Goal: Task Accomplishment & Management: Use online tool/utility

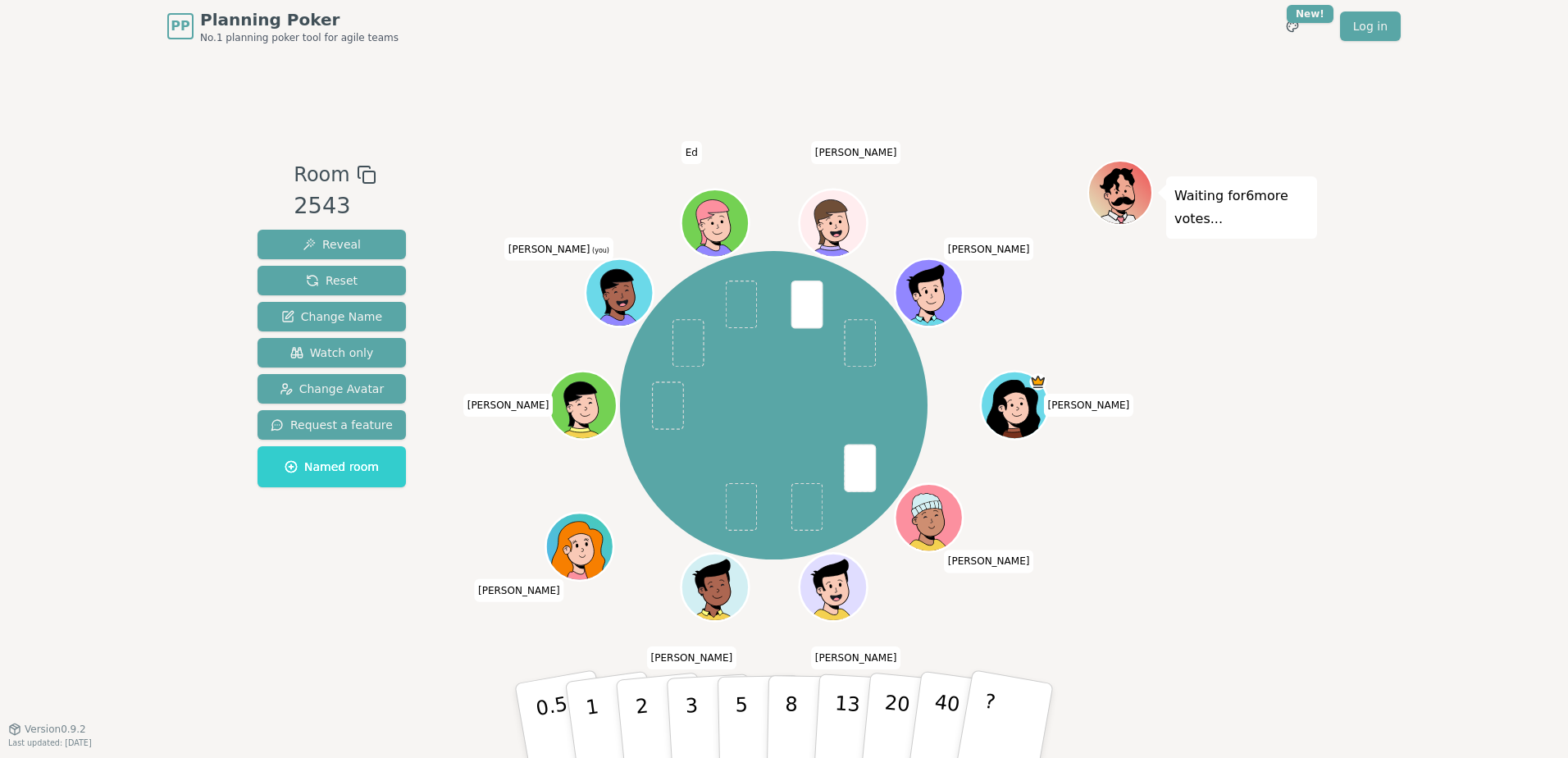
click at [445, 671] on div "Room 2543 Reveal Reset Change Name Watch only Change Avatar Request a feature N…" at bounding box center [783, 390] width 1066 height 676
click at [647, 724] on p "2" at bounding box center [644, 723] width 22 height 90
click at [701, 714] on button "3" at bounding box center [710, 720] width 90 height 128
click at [632, 699] on button "2" at bounding box center [660, 721] width 93 height 130
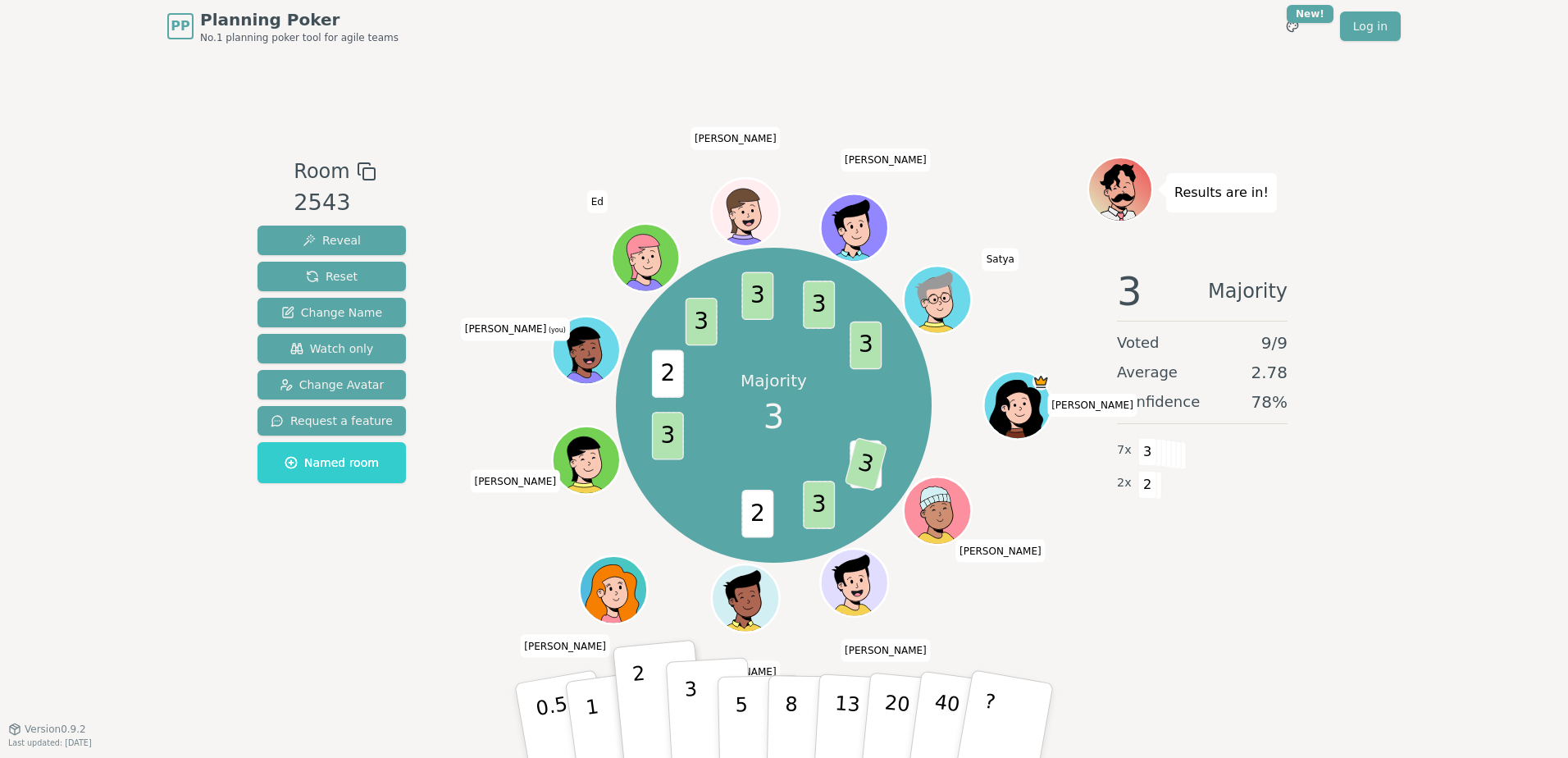
click at [698, 727] on button "3" at bounding box center [710, 720] width 90 height 128
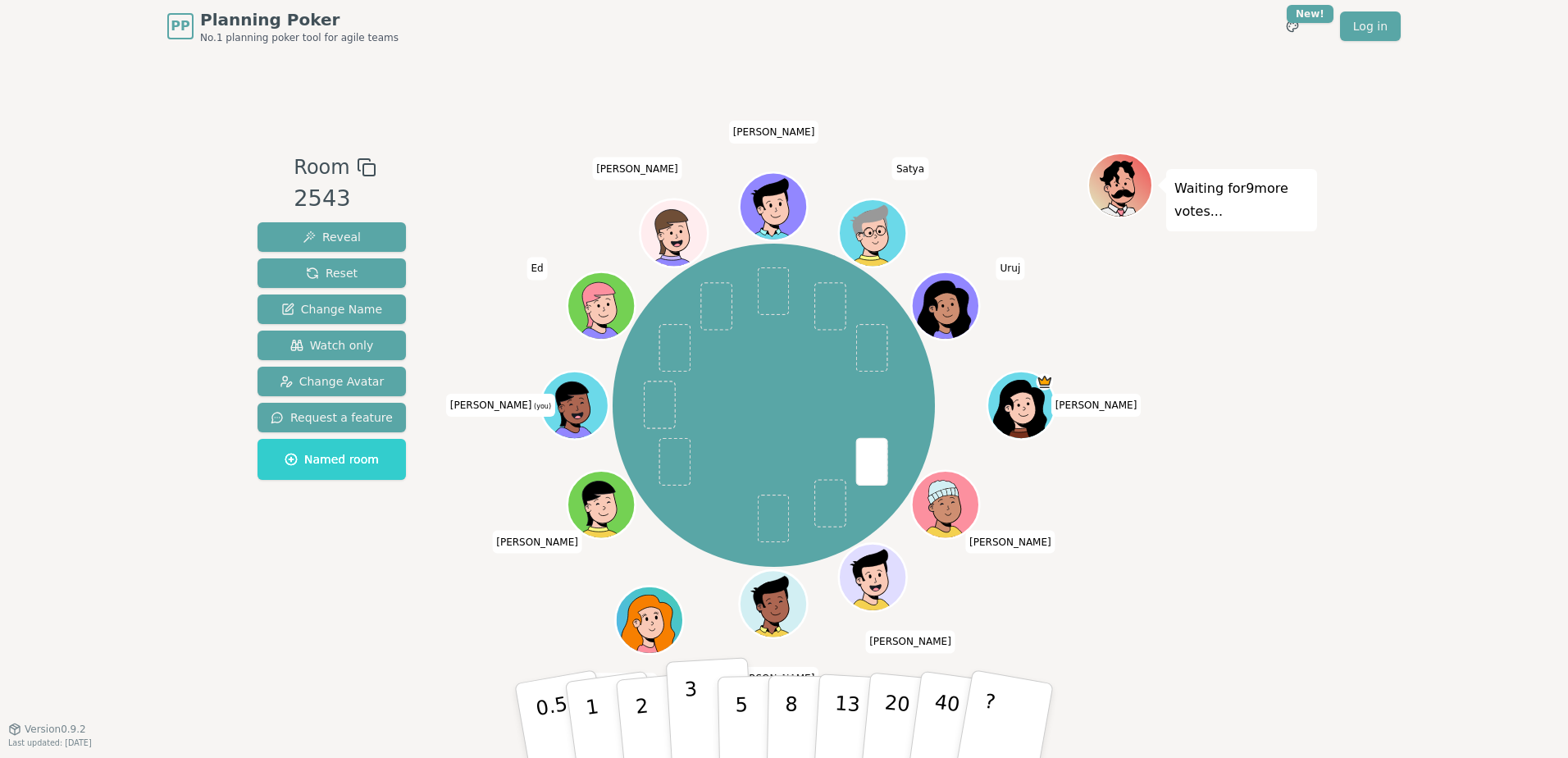
click at [686, 689] on button "3" at bounding box center [710, 720] width 90 height 128
click at [703, 712] on button "3" at bounding box center [710, 720] width 90 height 128
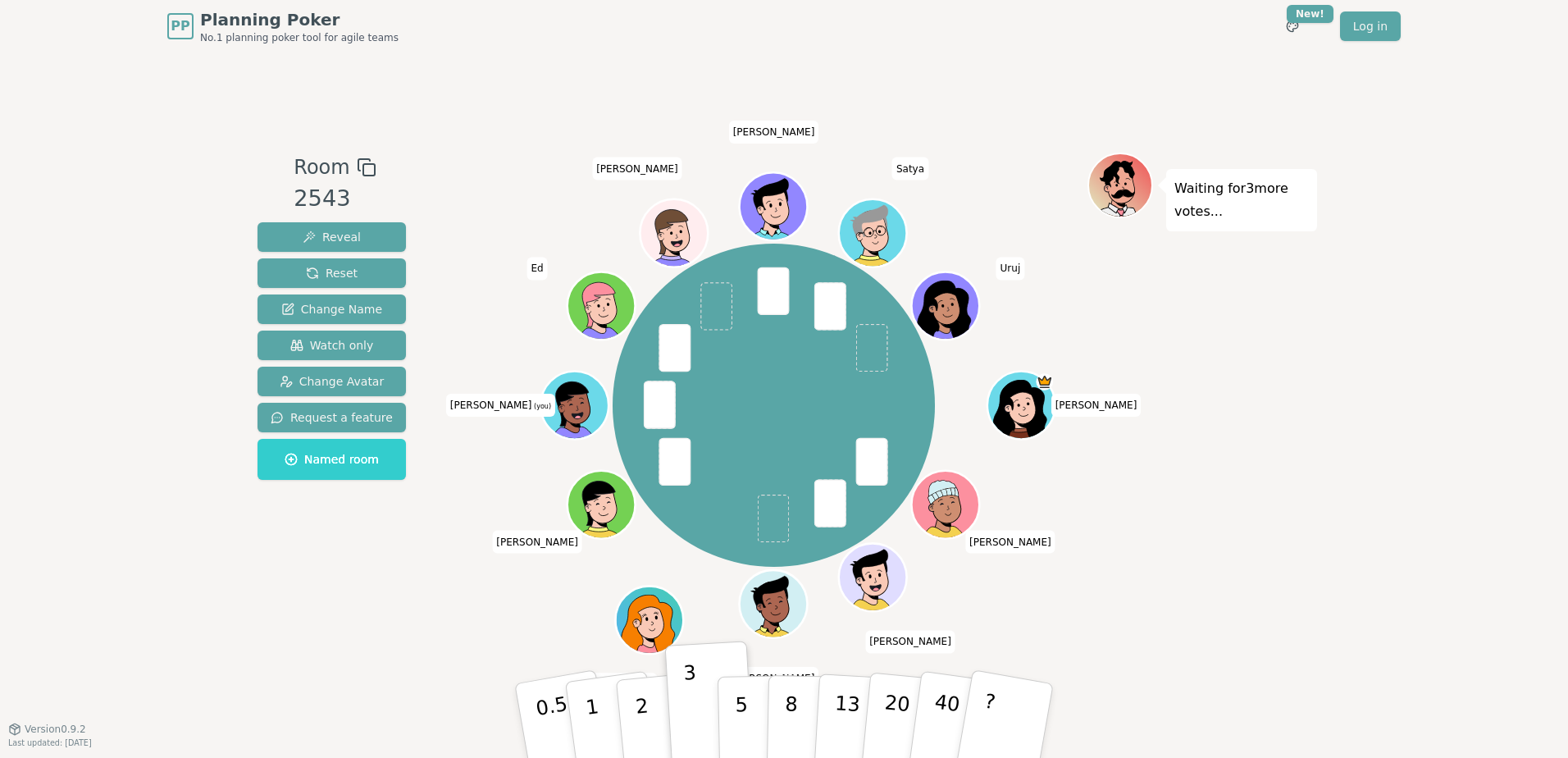
click at [422, 646] on div "Room 2543 Reveal Reset Change Name Watch only Change Avatar Request a feature N…" at bounding box center [783, 390] width 1066 height 676
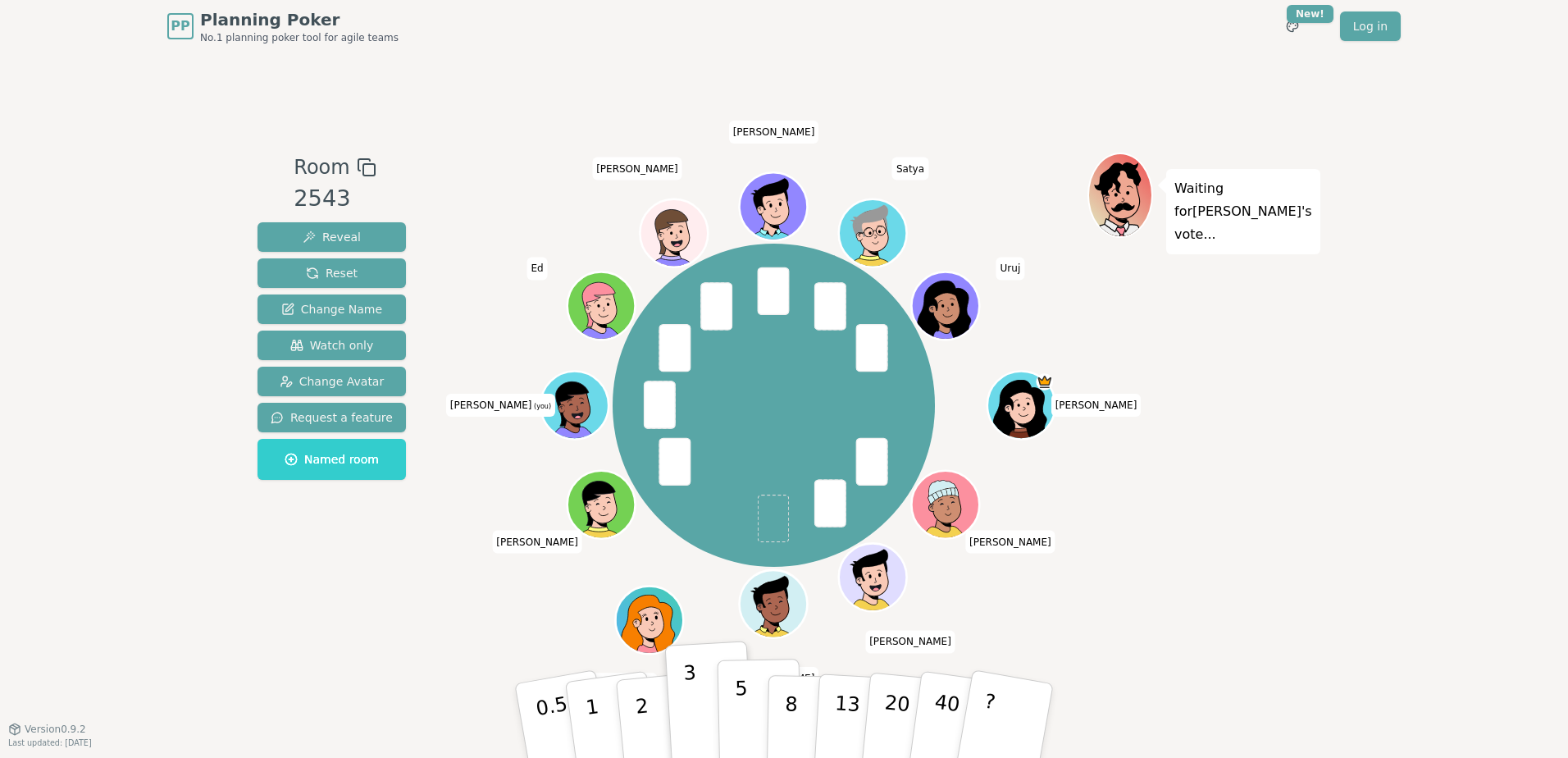
click at [752, 691] on button "5" at bounding box center [759, 721] width 84 height 125
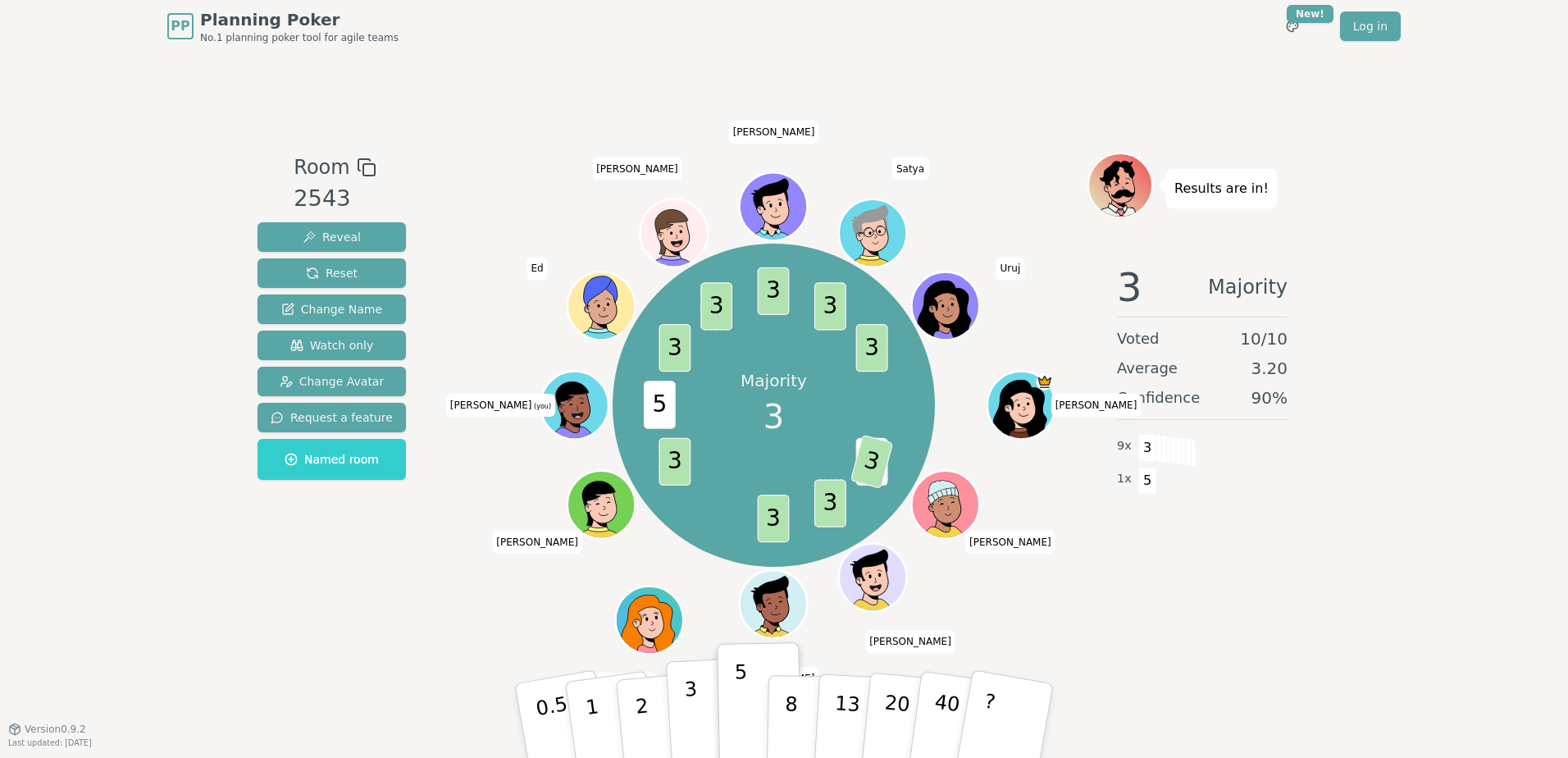
click at [699, 710] on button "3" at bounding box center [710, 720] width 90 height 128
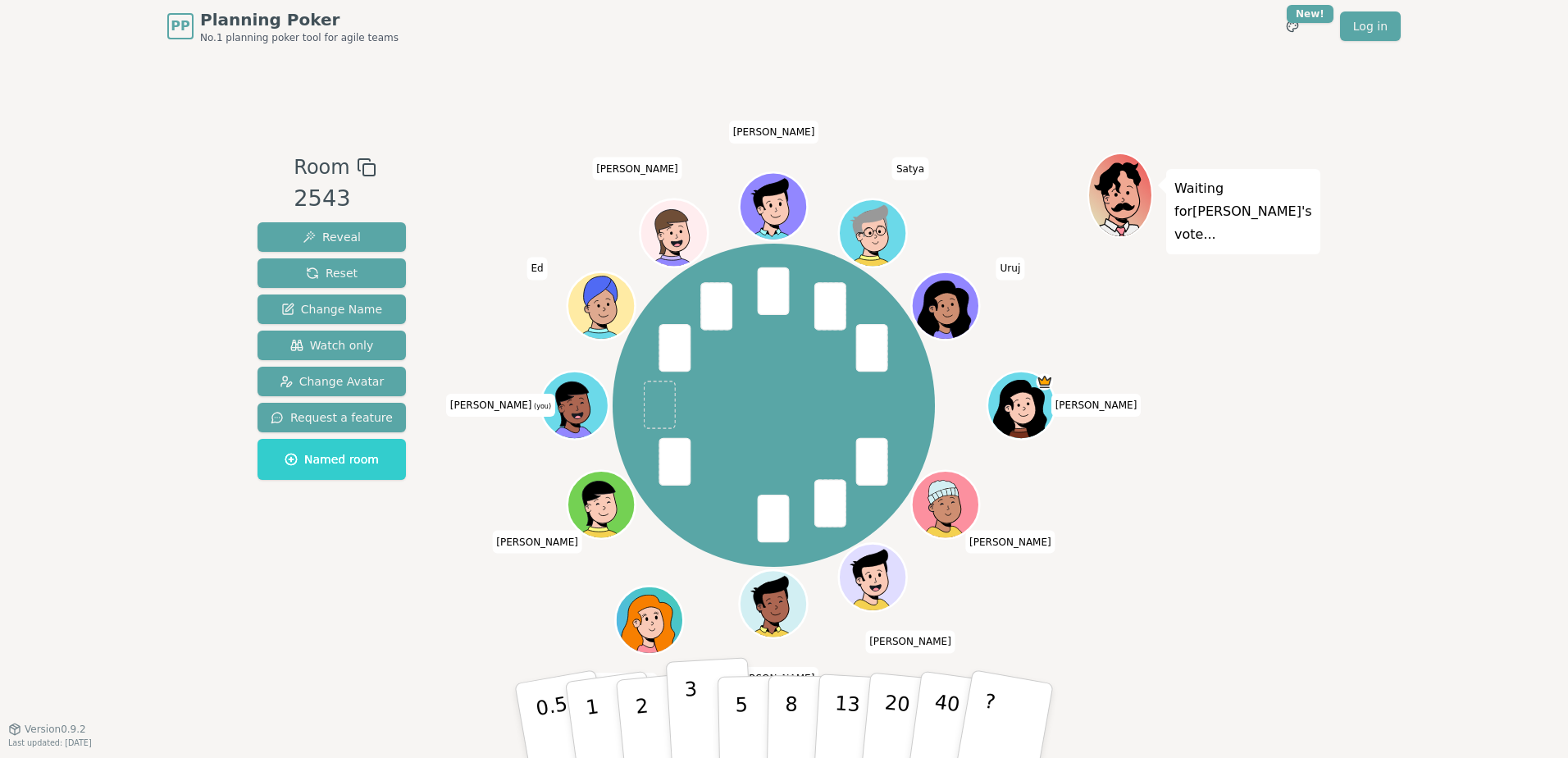
click at [701, 712] on button "3" at bounding box center [710, 720] width 90 height 128
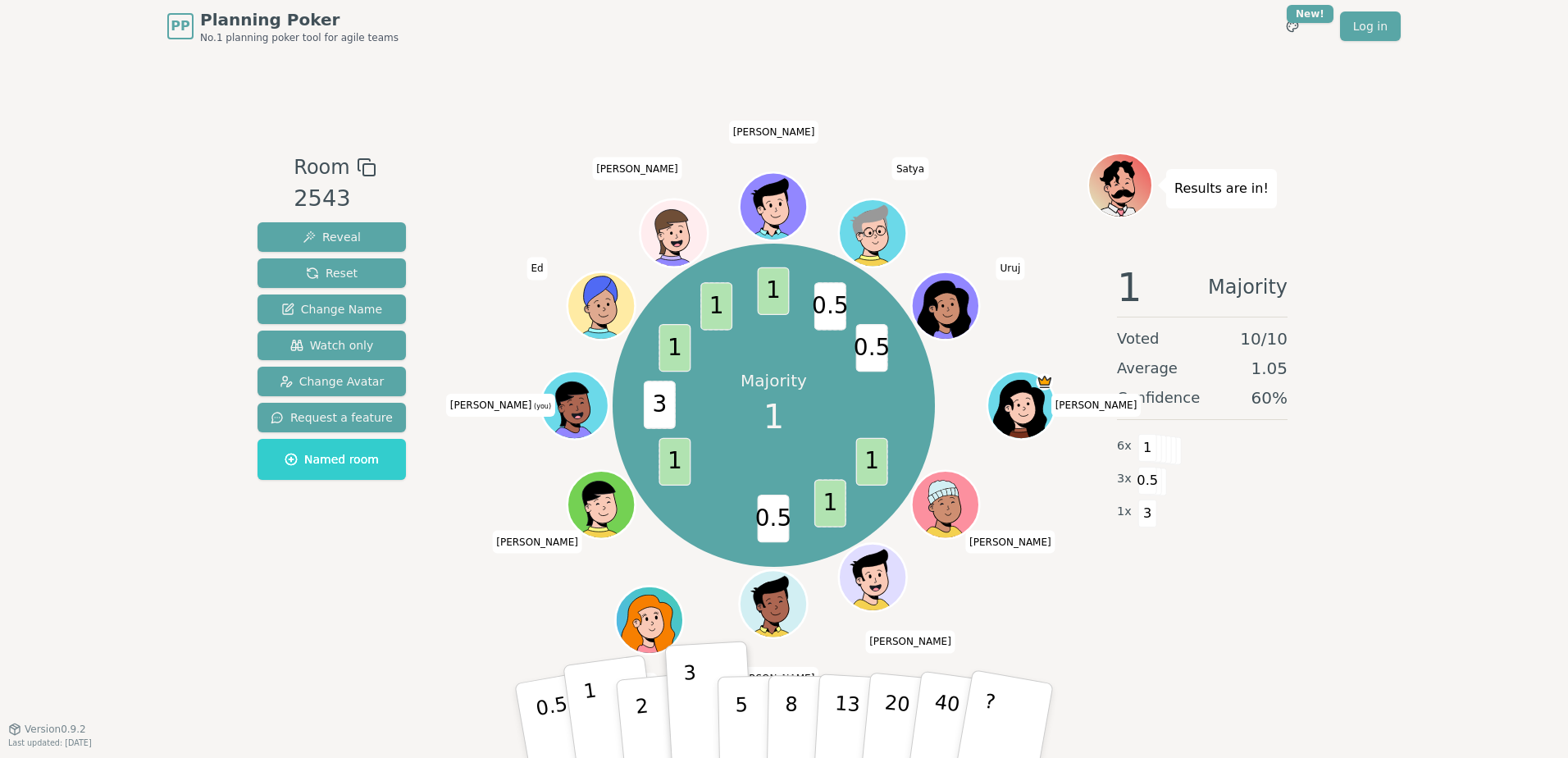
click at [601, 719] on button "1" at bounding box center [611, 721] width 98 height 133
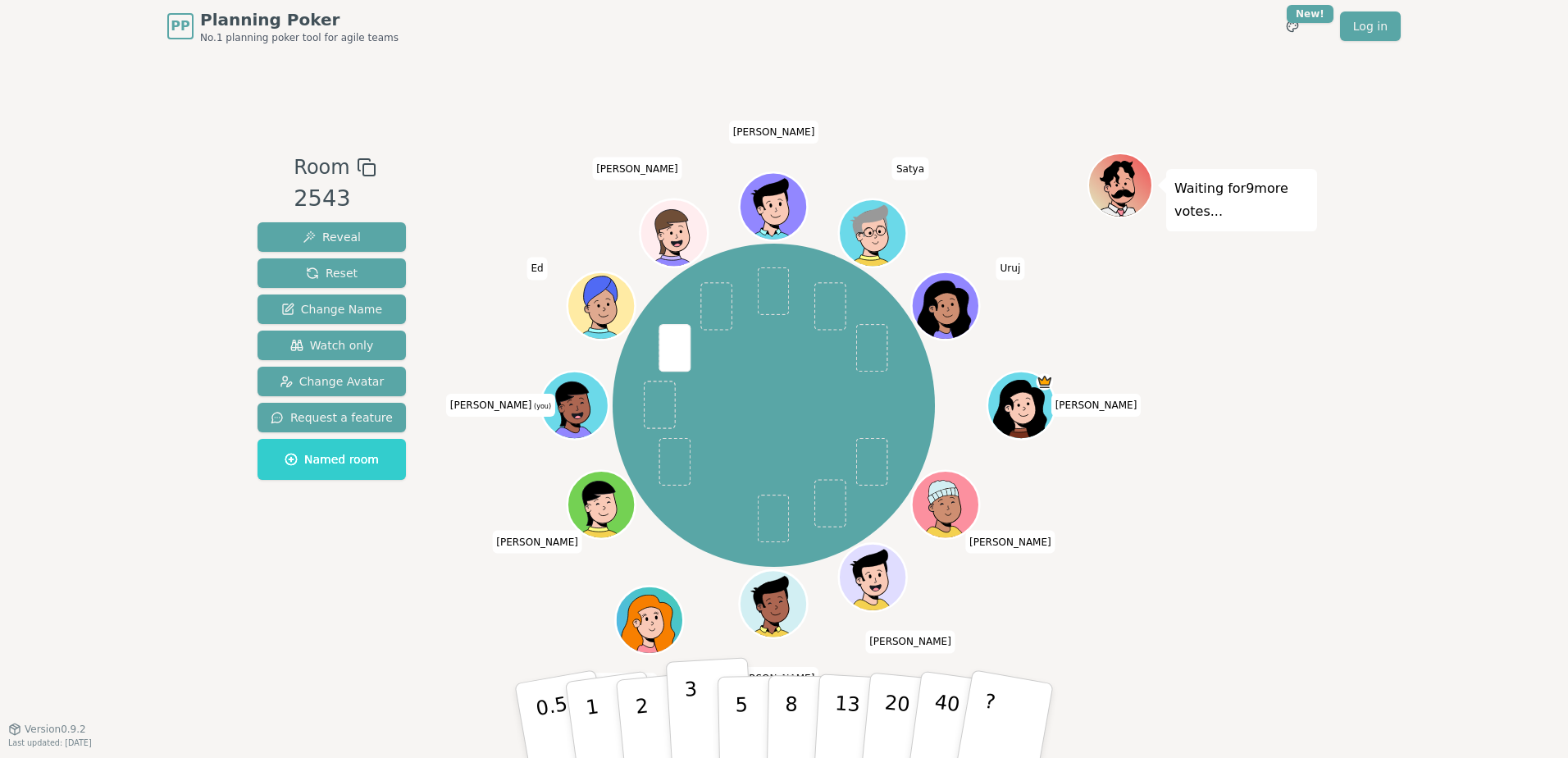
click at [690, 698] on p "3" at bounding box center [693, 722] width 18 height 90
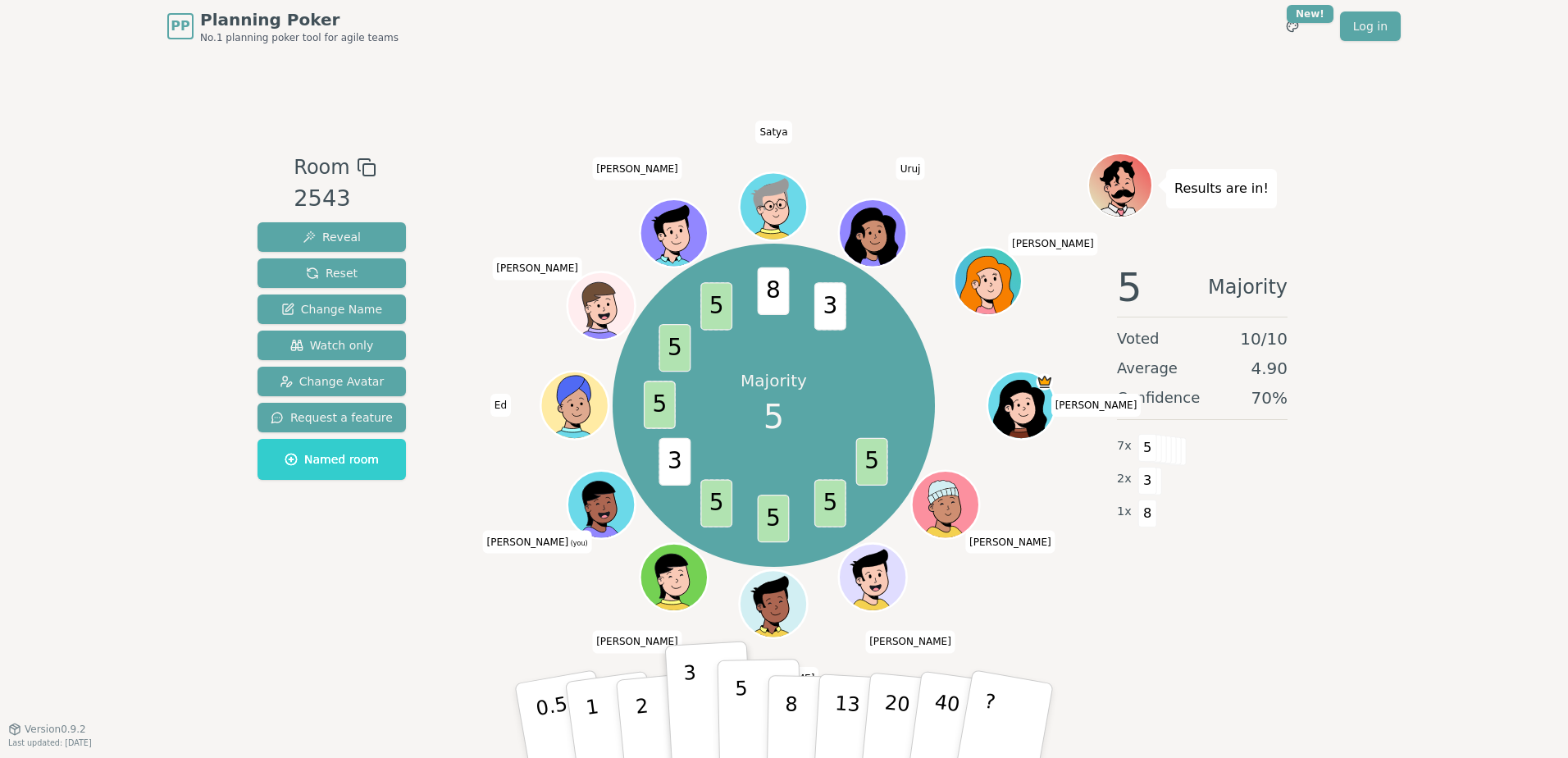
click at [736, 691] on p "5" at bounding box center [741, 721] width 14 height 89
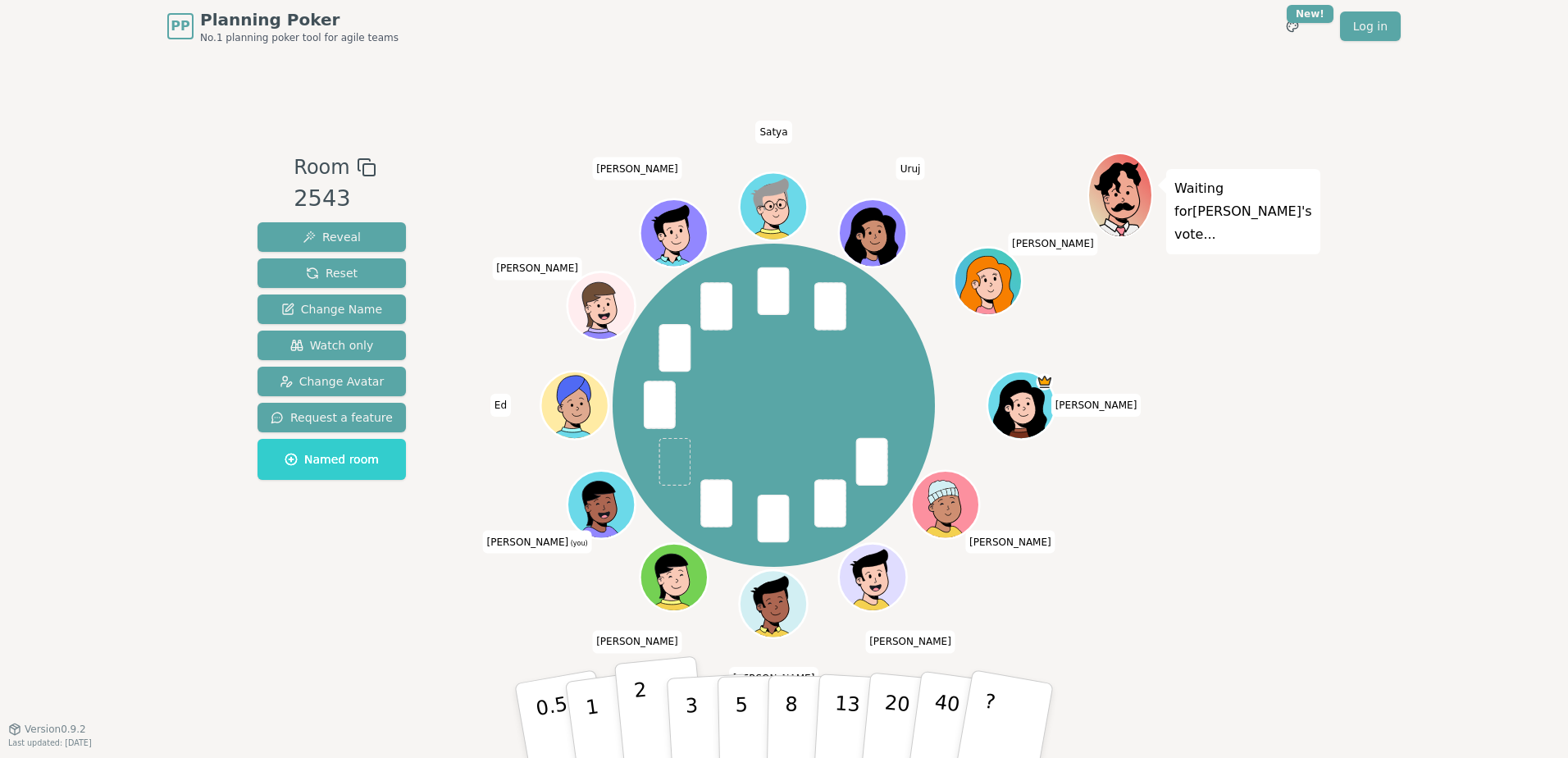
click at [661, 711] on button "2" at bounding box center [660, 721] width 93 height 130
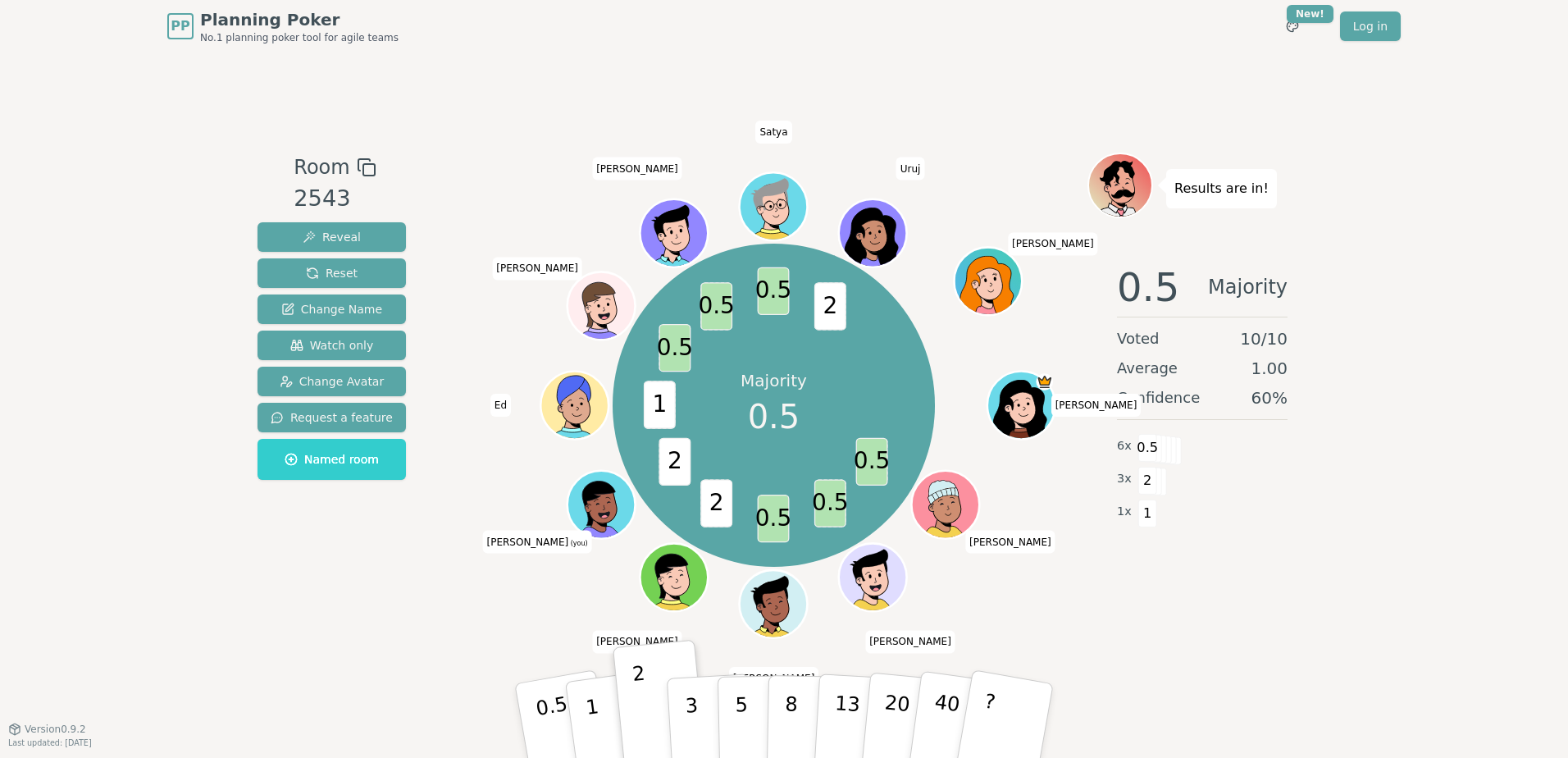
click at [448, 594] on div "Room 2543 Reveal Reset Change Name Watch only Change Avatar Request a feature N…" at bounding box center [783, 391] width 1066 height 476
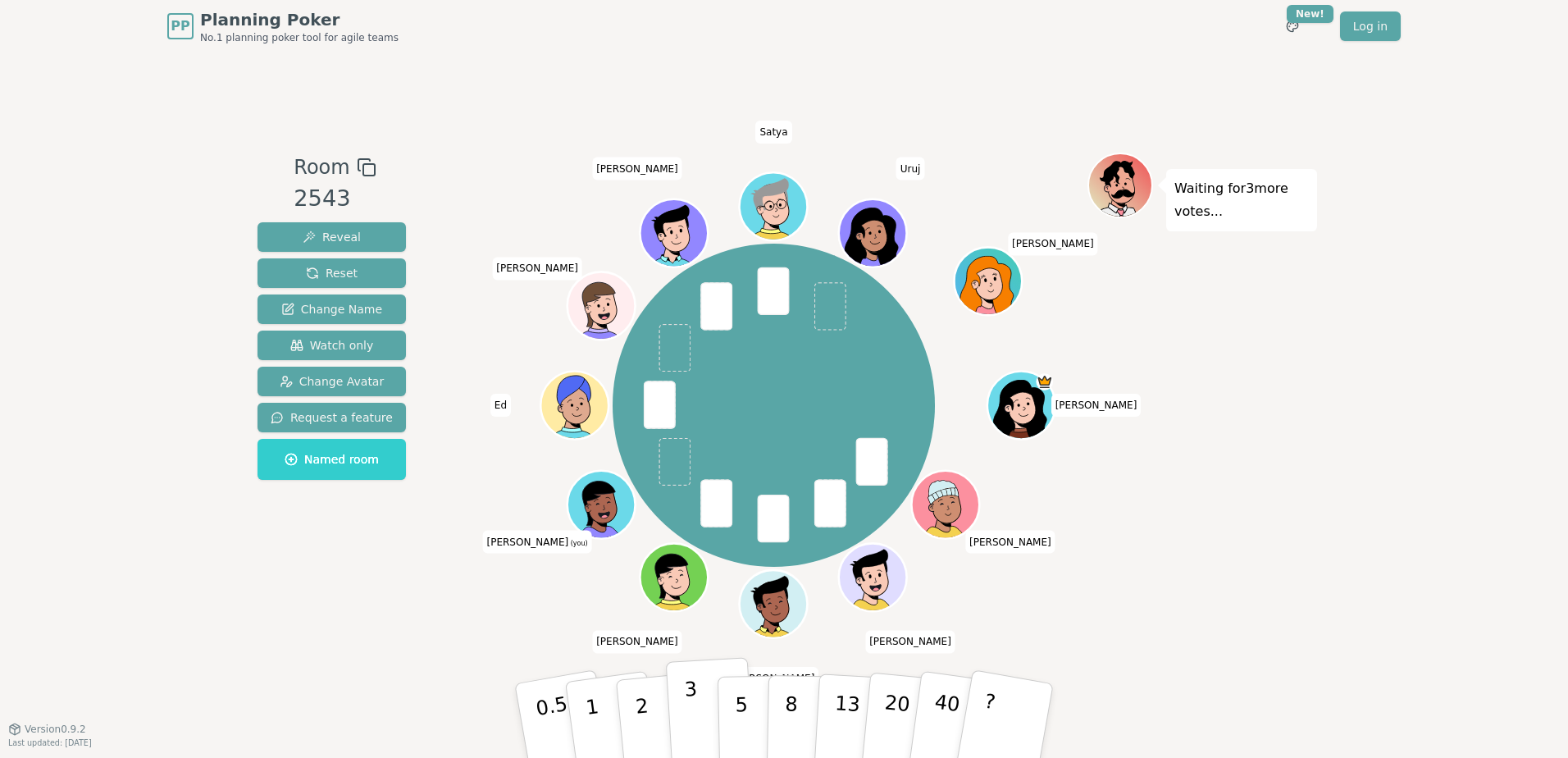
click at [698, 717] on button "3" at bounding box center [710, 720] width 90 height 128
